Goal: Obtain resource: Download file/media

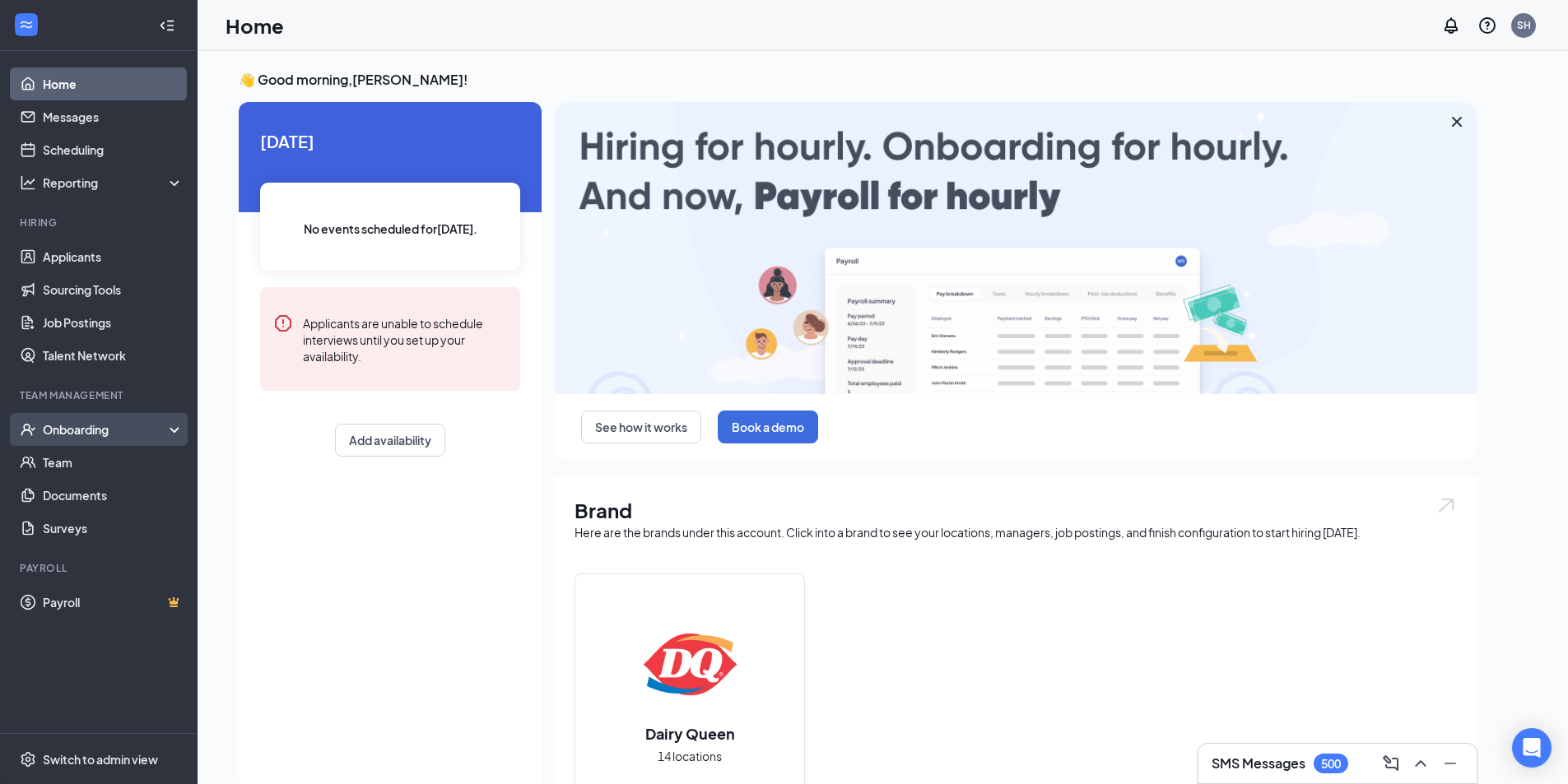
click at [98, 432] on div "Onboarding" at bounding box center [106, 430] width 127 height 16
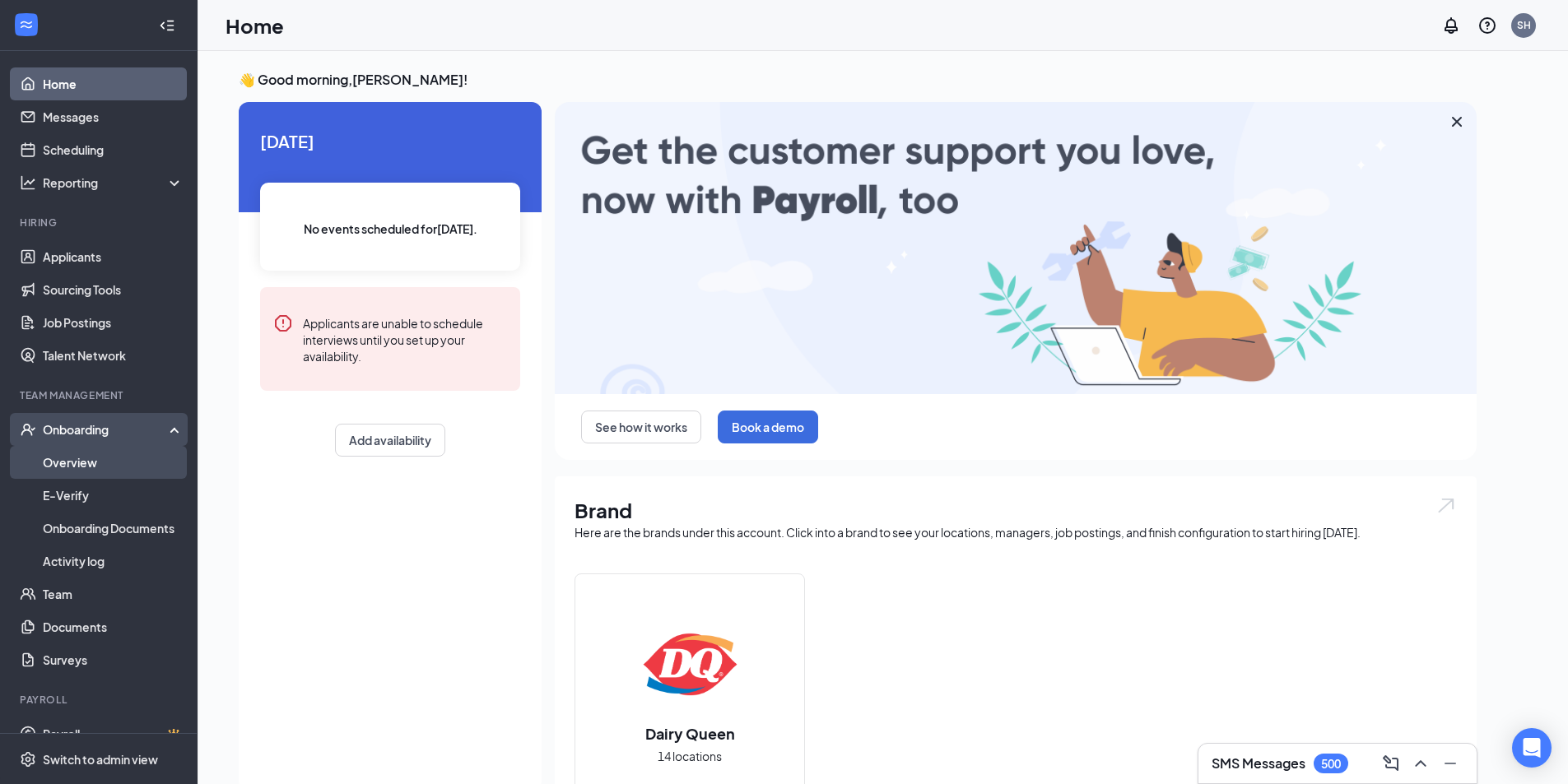
click at [72, 466] on link "Overview" at bounding box center [113, 462] width 141 height 33
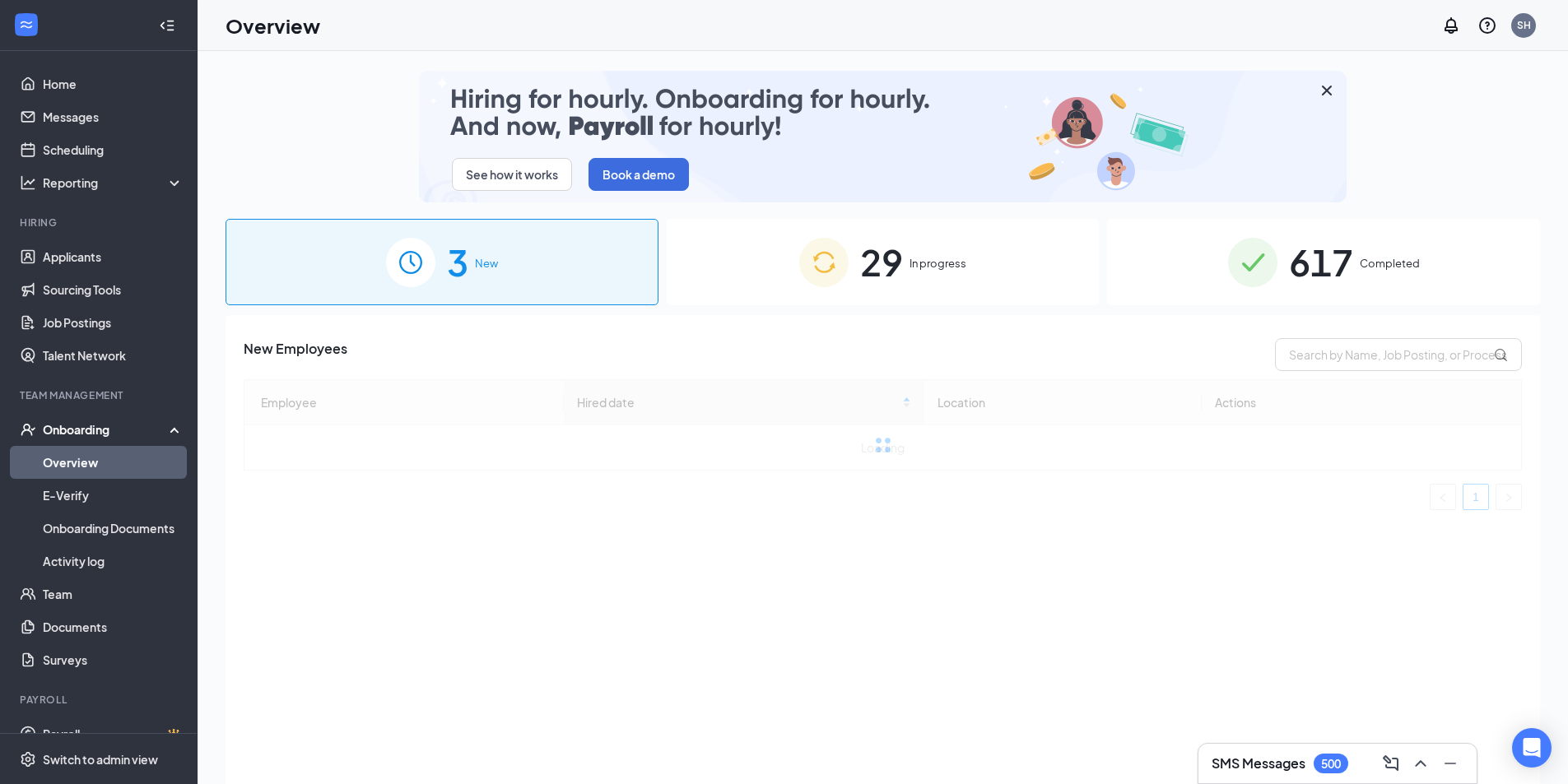
click at [1365, 269] on span "Completed" at bounding box center [1389, 263] width 60 height 16
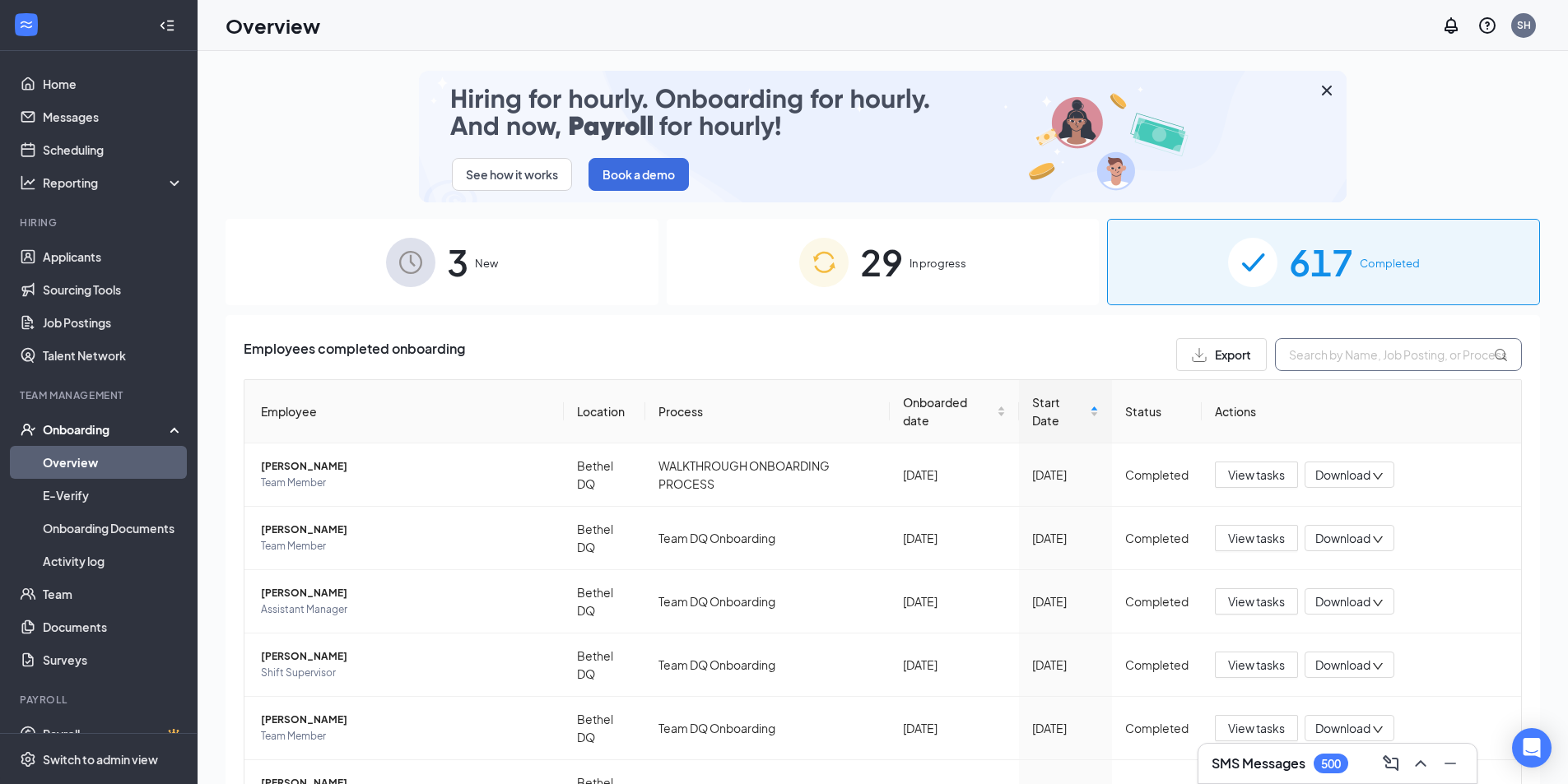
click at [1385, 358] on input "text" at bounding box center [1398, 354] width 247 height 33
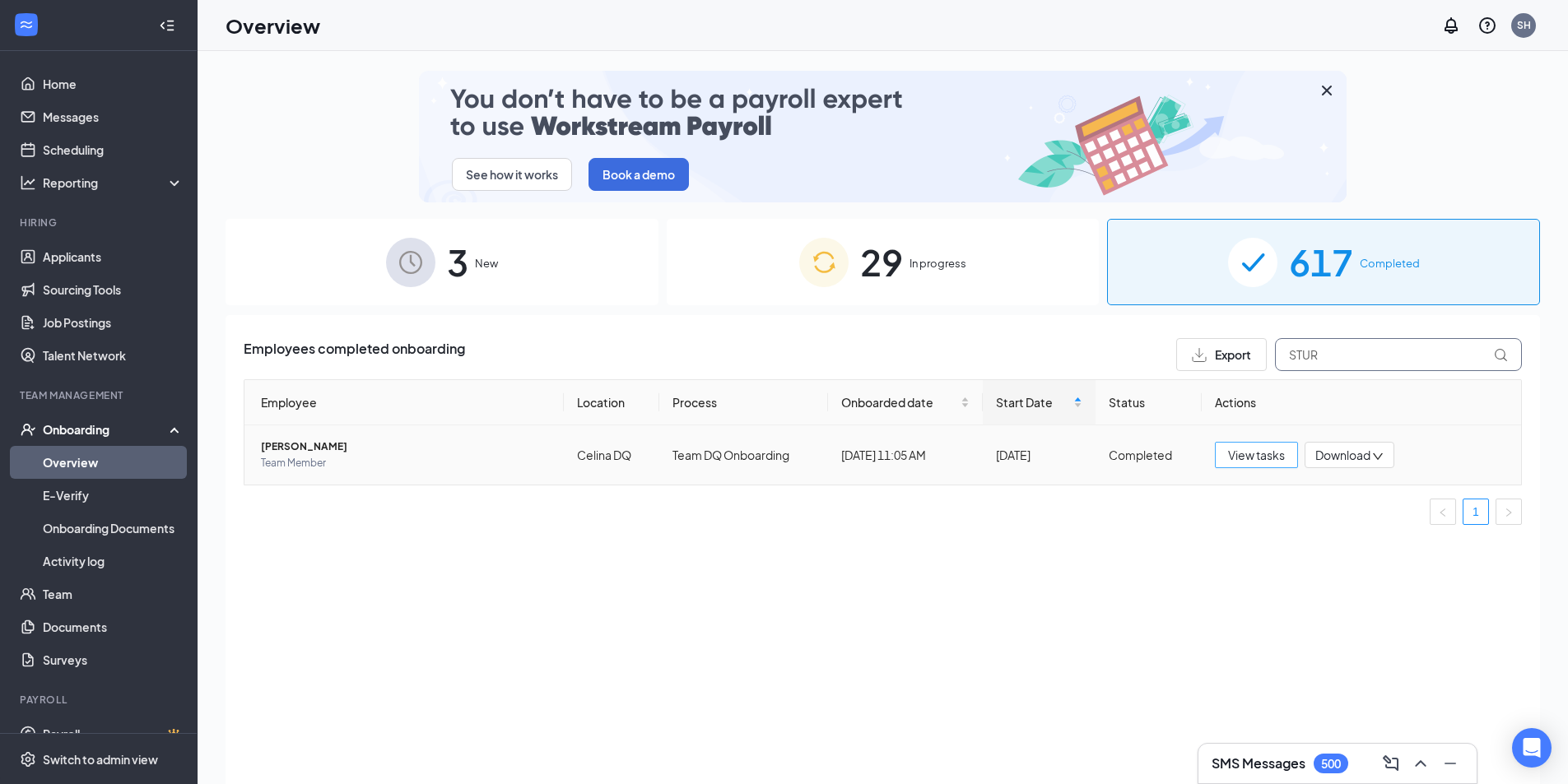
type input "STUR"
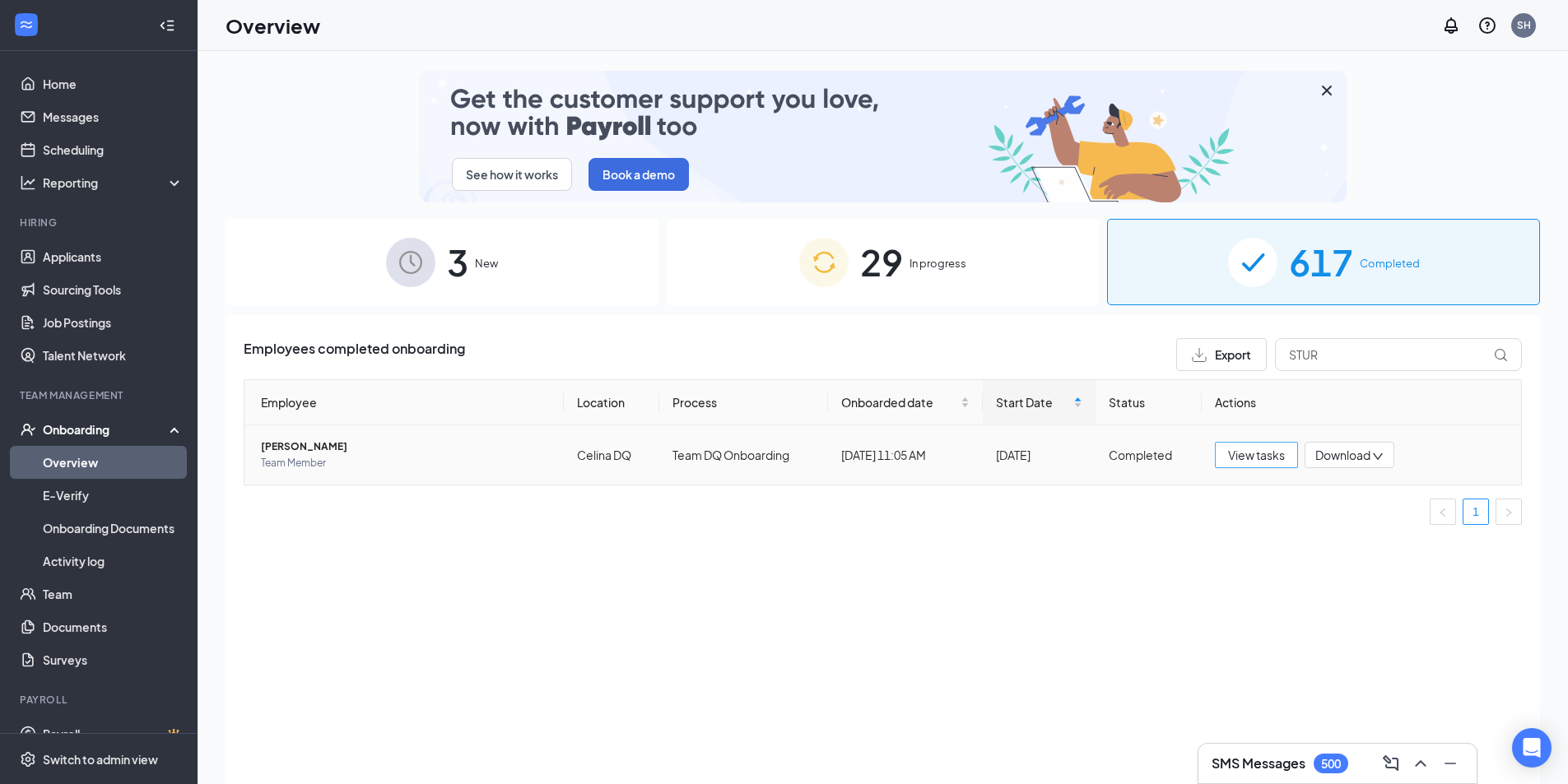
click at [1270, 456] on span "View tasks" at bounding box center [1257, 455] width 57 height 18
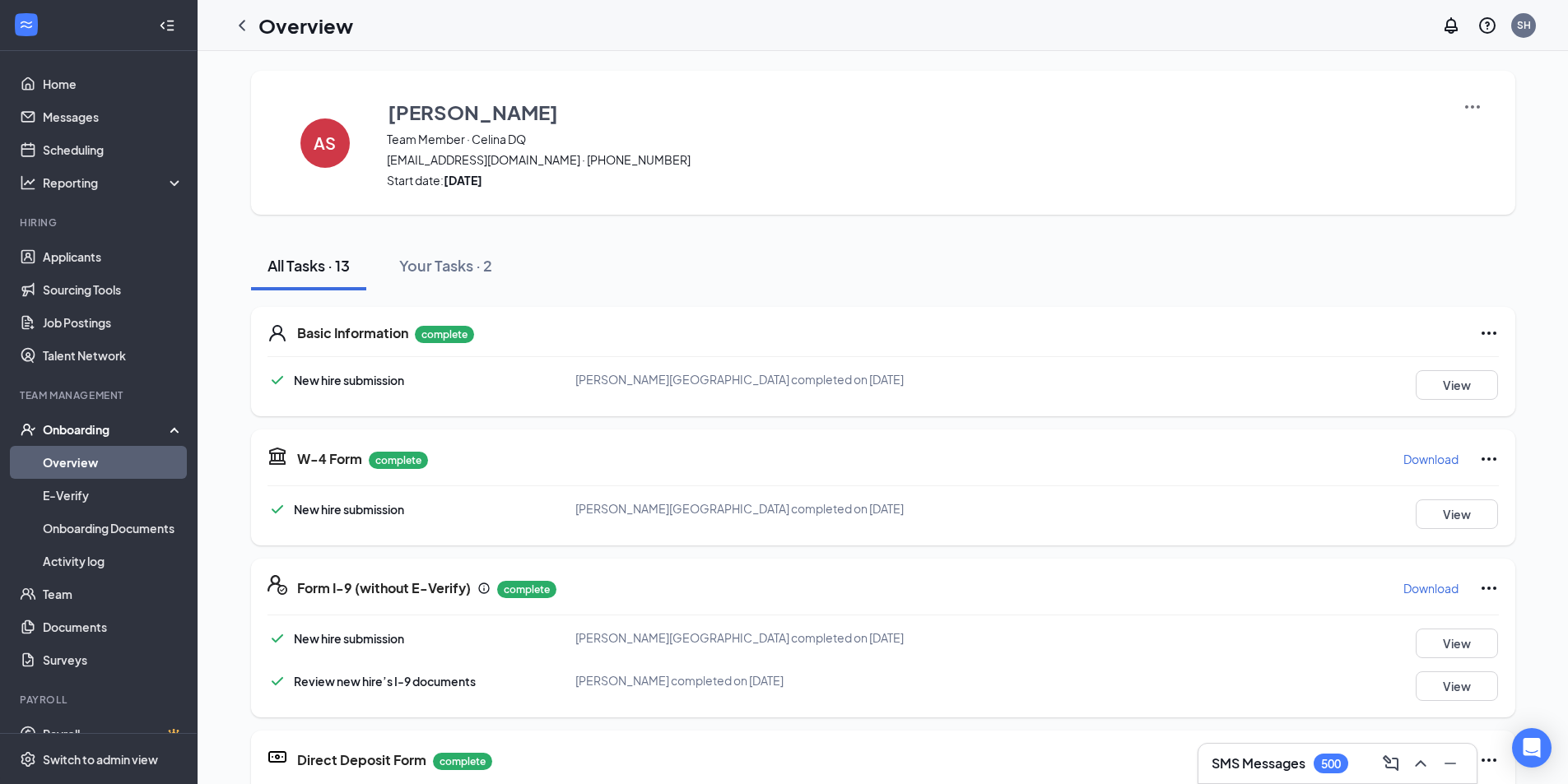
click at [1468, 110] on img at bounding box center [1472, 107] width 20 height 20
click at [1462, 135] on span "View details" at bounding box center [1465, 136] width 64 height 18
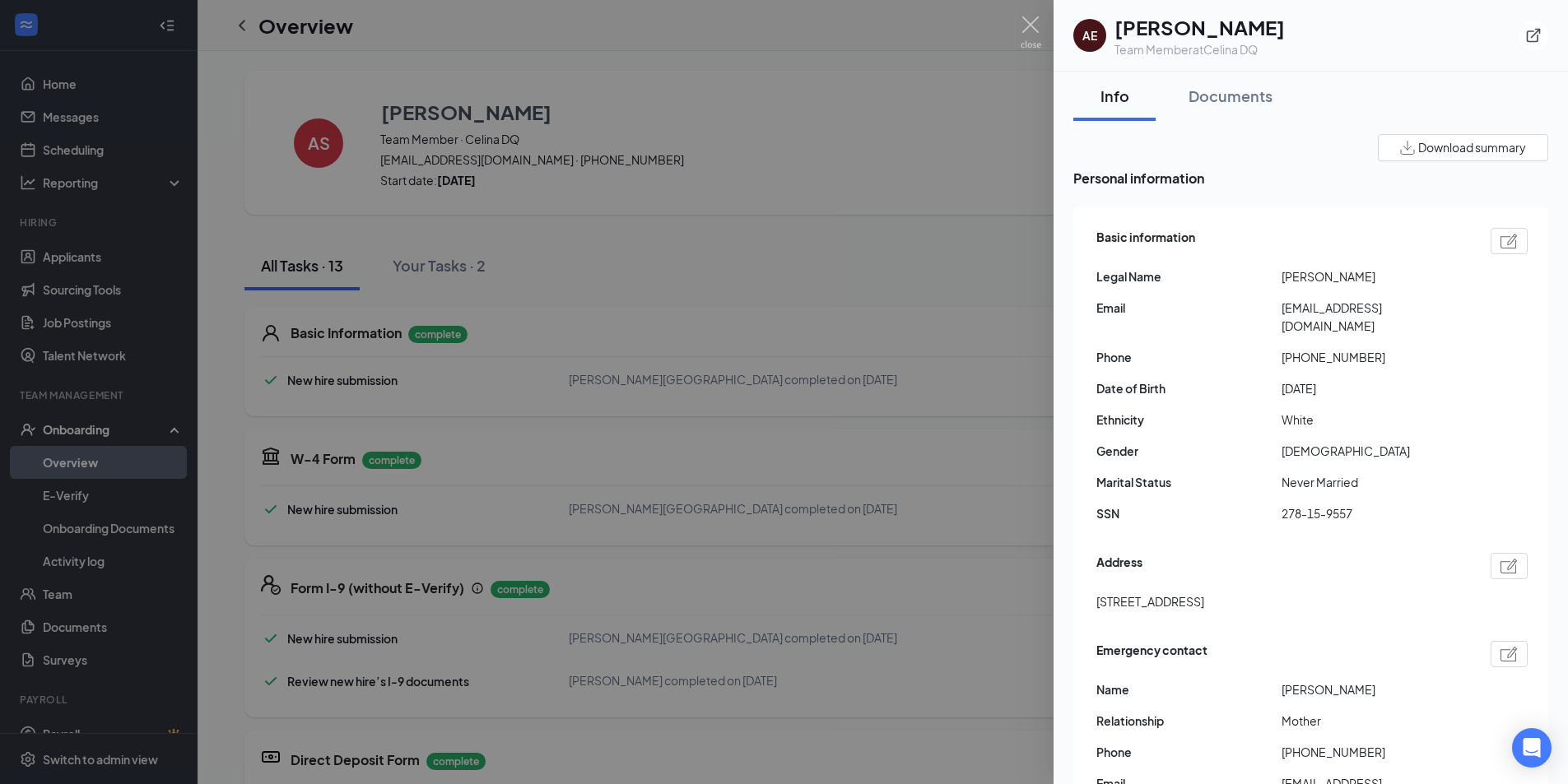
click at [1461, 136] on button "Download summary" at bounding box center [1463, 147] width 171 height 27
drag, startPoint x: 848, startPoint y: 239, endPoint x: 858, endPoint y: 241, distance: 10.2
click at [851, 240] on div at bounding box center [784, 392] width 1568 height 784
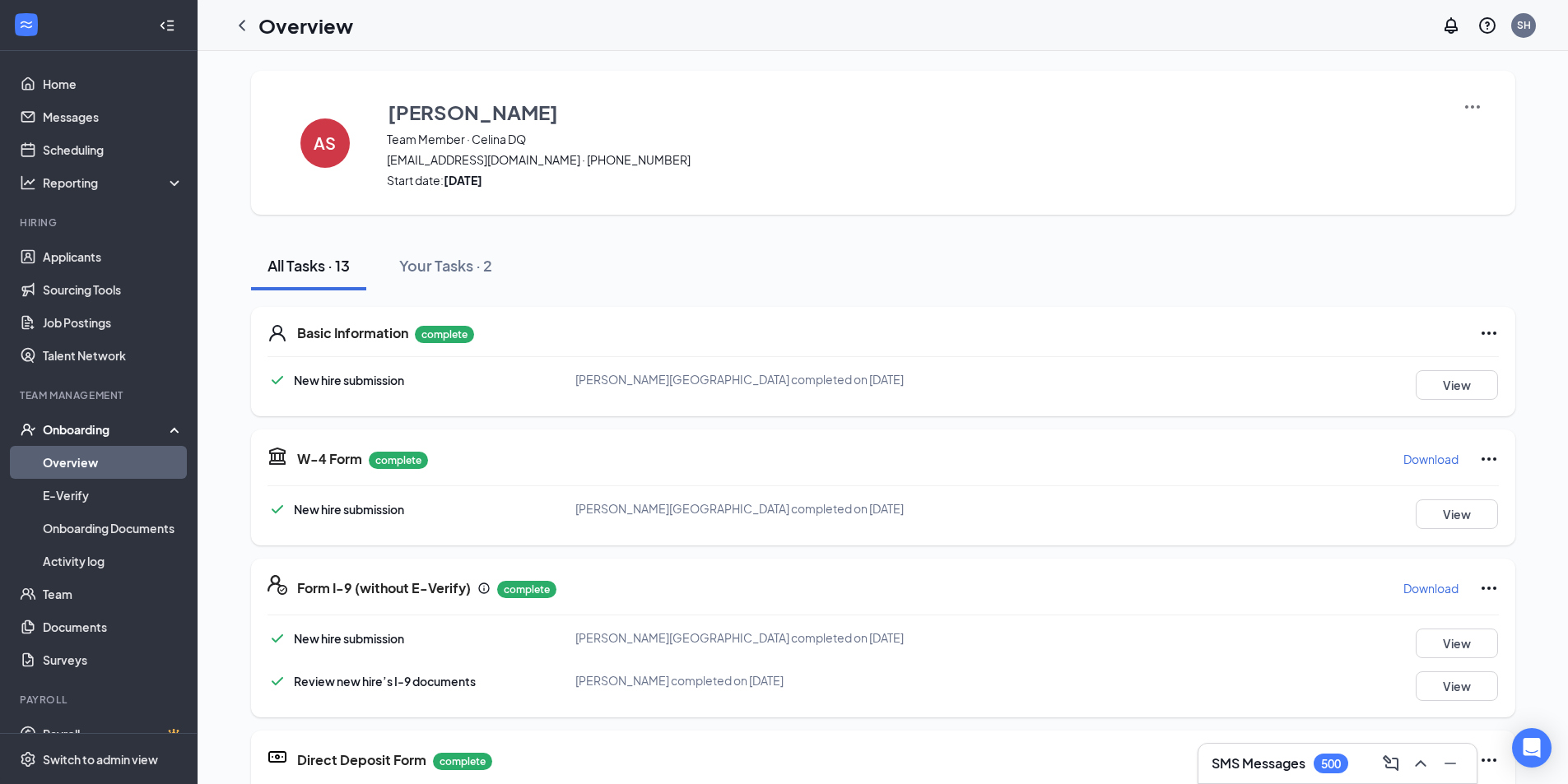
click at [1411, 462] on p "Download" at bounding box center [1431, 459] width 55 height 16
click at [1427, 594] on p "Download" at bounding box center [1431, 588] width 55 height 16
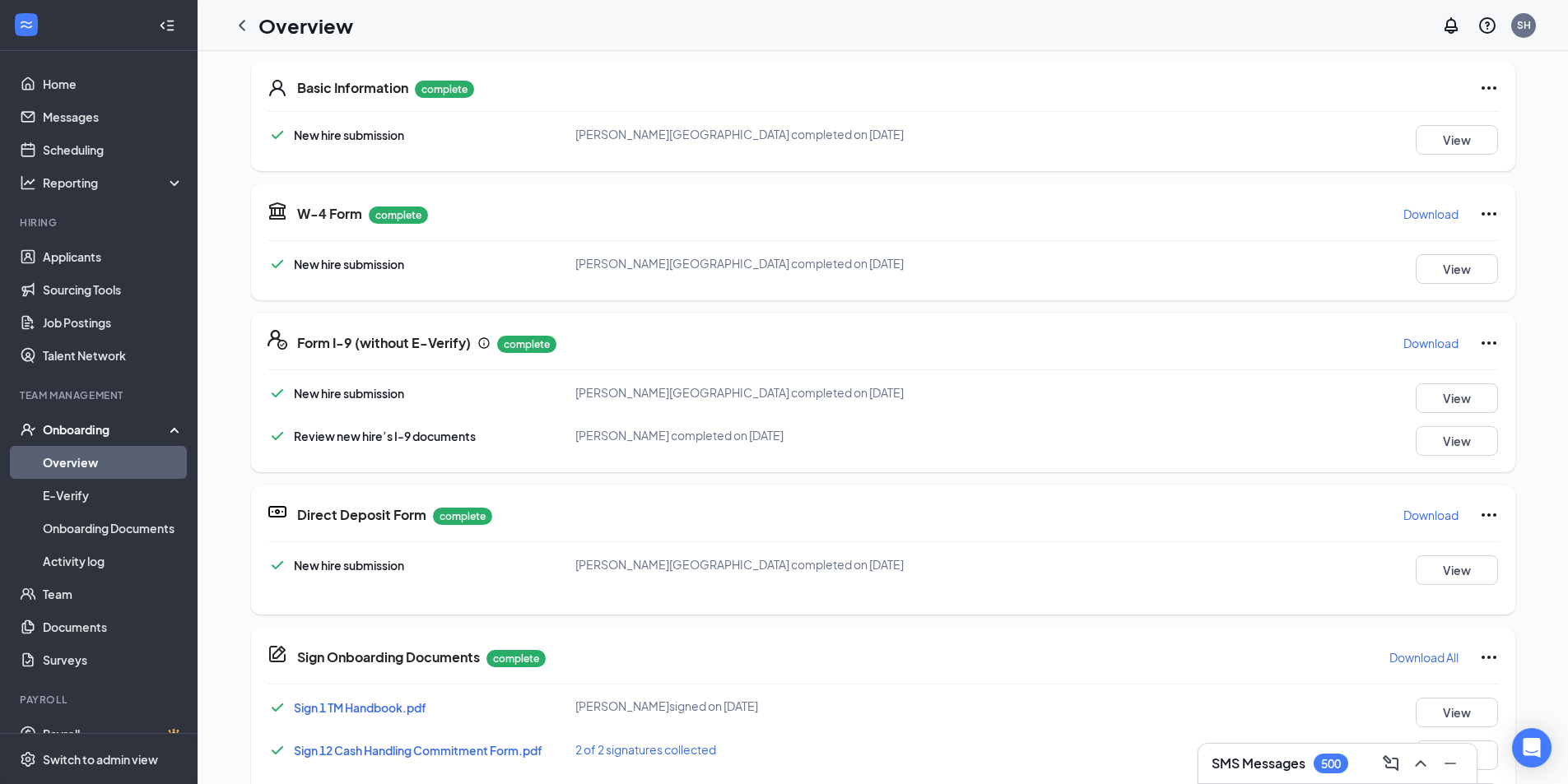
scroll to position [247, 0]
click at [1433, 518] on p "Download" at bounding box center [1431, 513] width 55 height 16
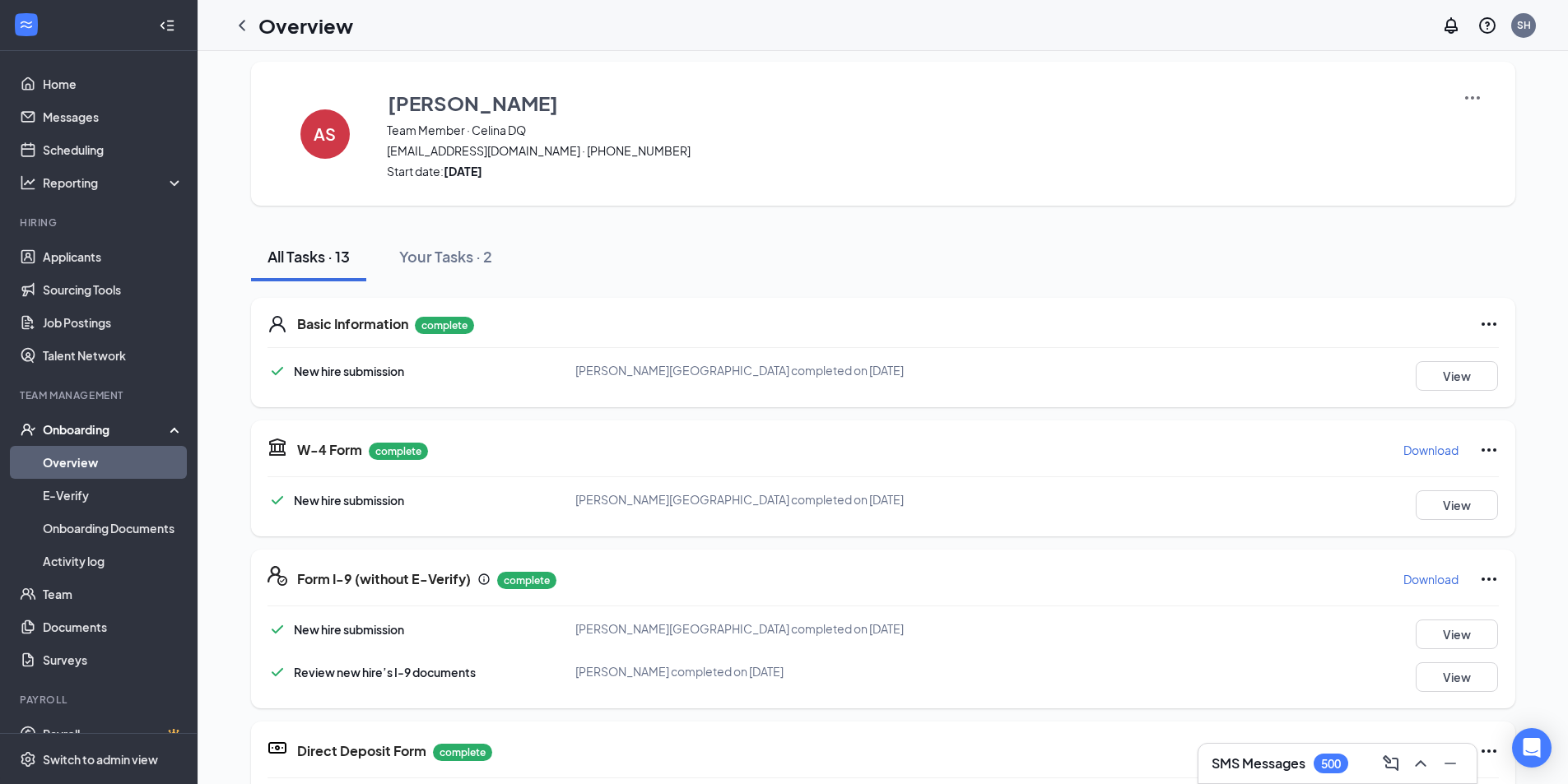
scroll to position [0, 0]
